Goal: Find specific page/section: Find specific page/section

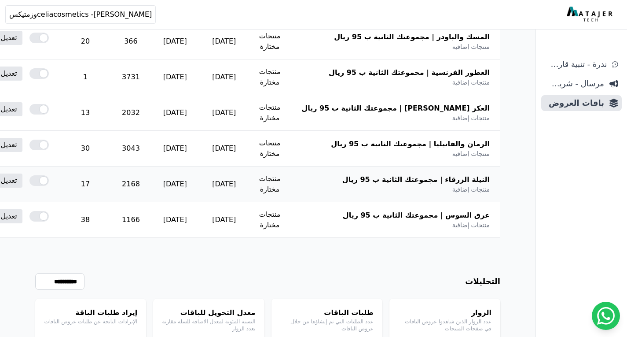
scroll to position [264, 0]
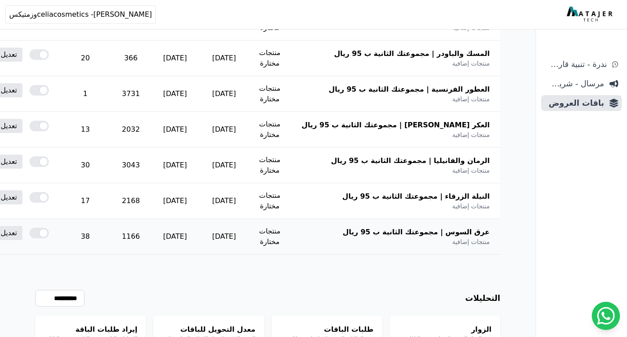
click at [151, 233] on td "1166" at bounding box center [130, 237] width 39 height 36
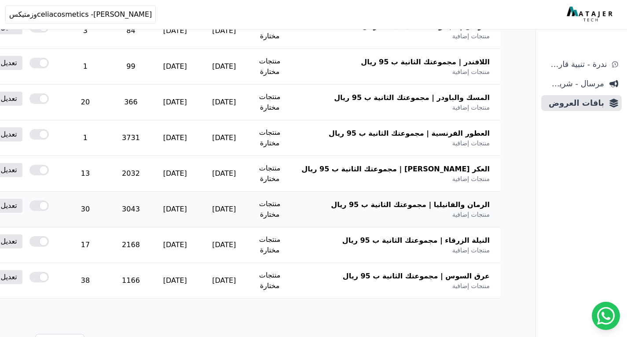
click at [151, 212] on td "3043" at bounding box center [130, 209] width 39 height 36
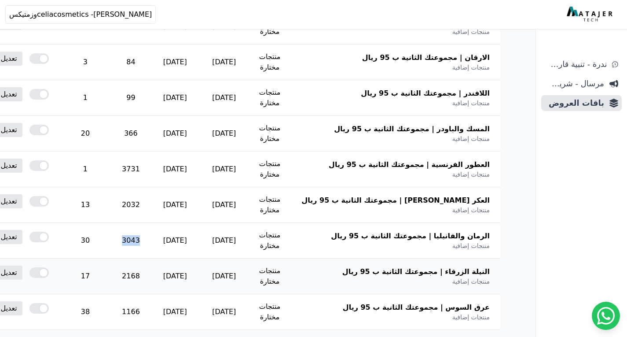
scroll to position [132, 0]
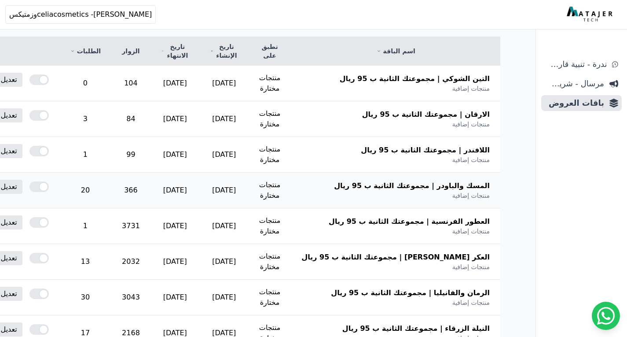
click at [151, 190] on td "366" at bounding box center [130, 191] width 39 height 36
click at [151, 119] on td "84" at bounding box center [130, 119] width 39 height 36
click at [151, 149] on td "99" at bounding box center [130, 155] width 39 height 36
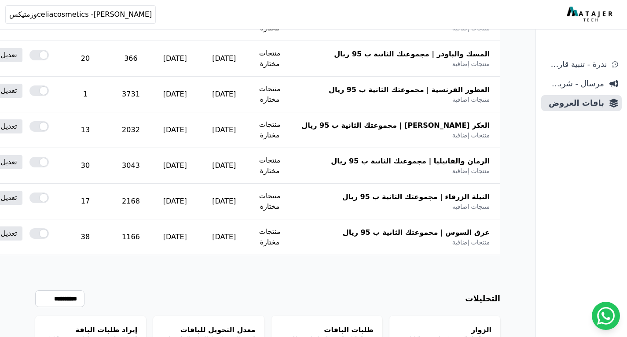
scroll to position [246, 0]
